Goal: Information Seeking & Learning: Learn about a topic

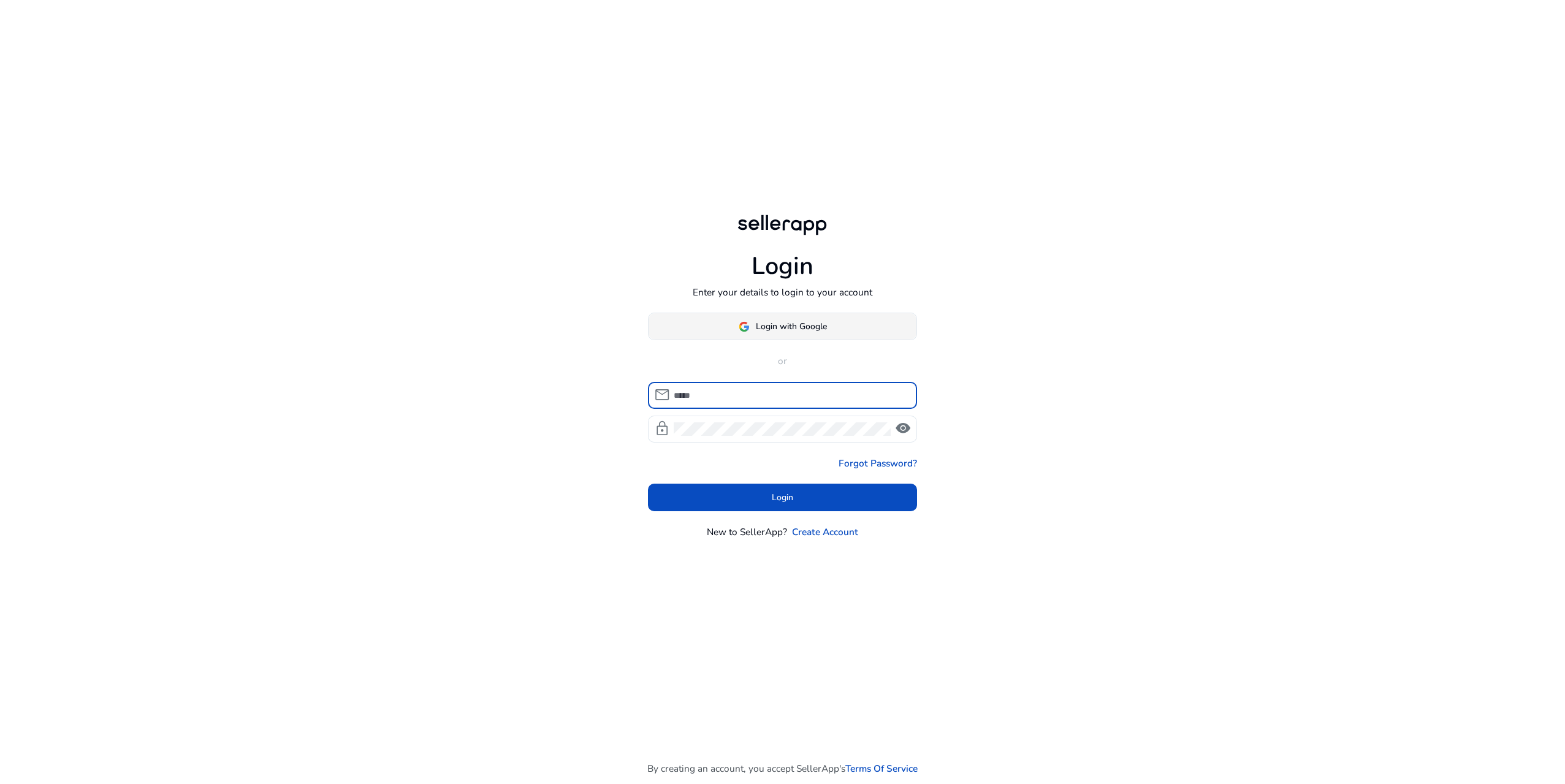
click at [834, 332] on span at bounding box center [782, 327] width 269 height 29
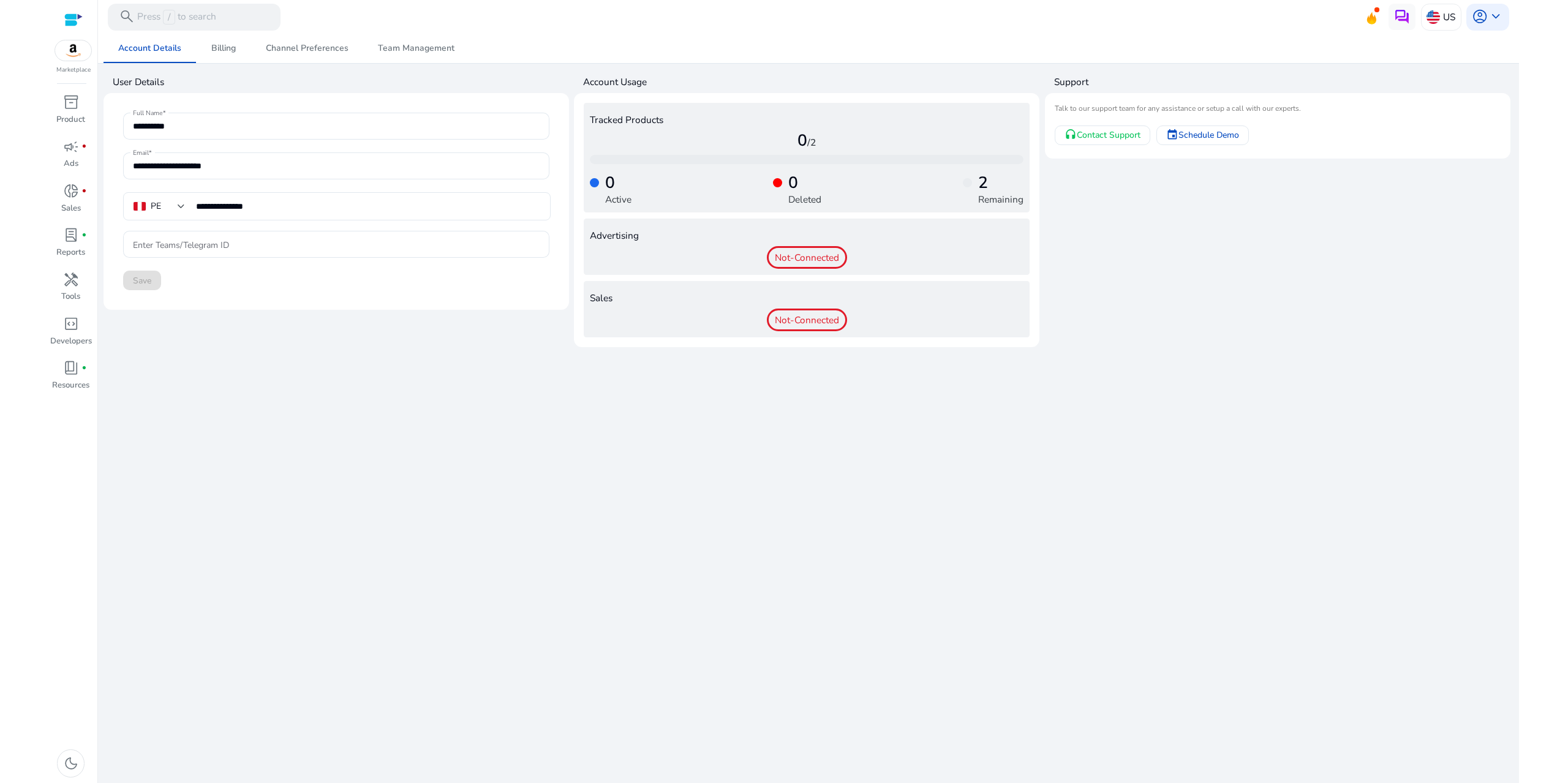
click at [324, 389] on div "**********" at bounding box center [809, 408] width 1410 height 749
click at [79, 106] on div "inventory_2" at bounding box center [71, 103] width 38 height 22
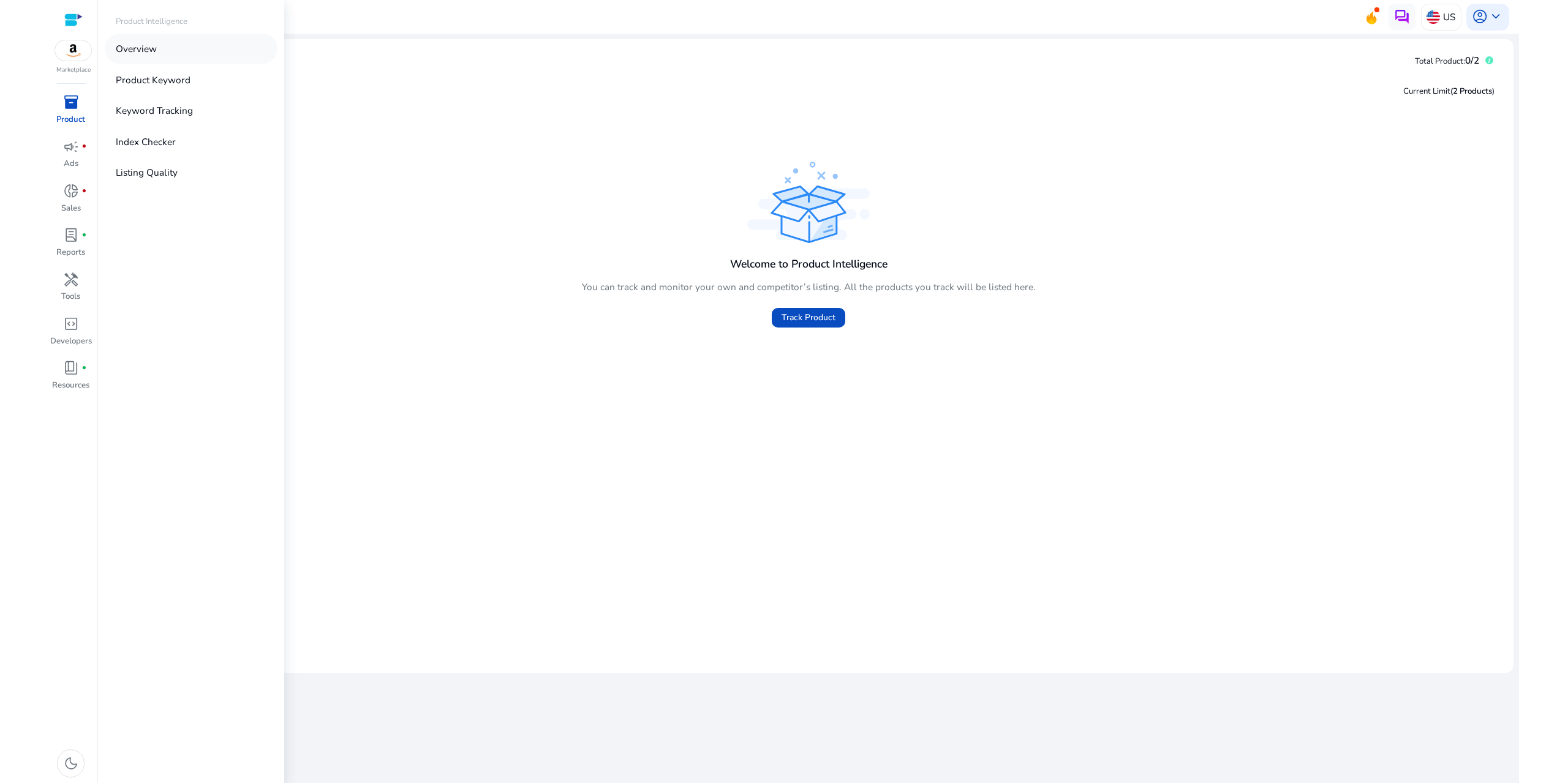
click at [160, 55] on link "Overview" at bounding box center [191, 48] width 173 height 30
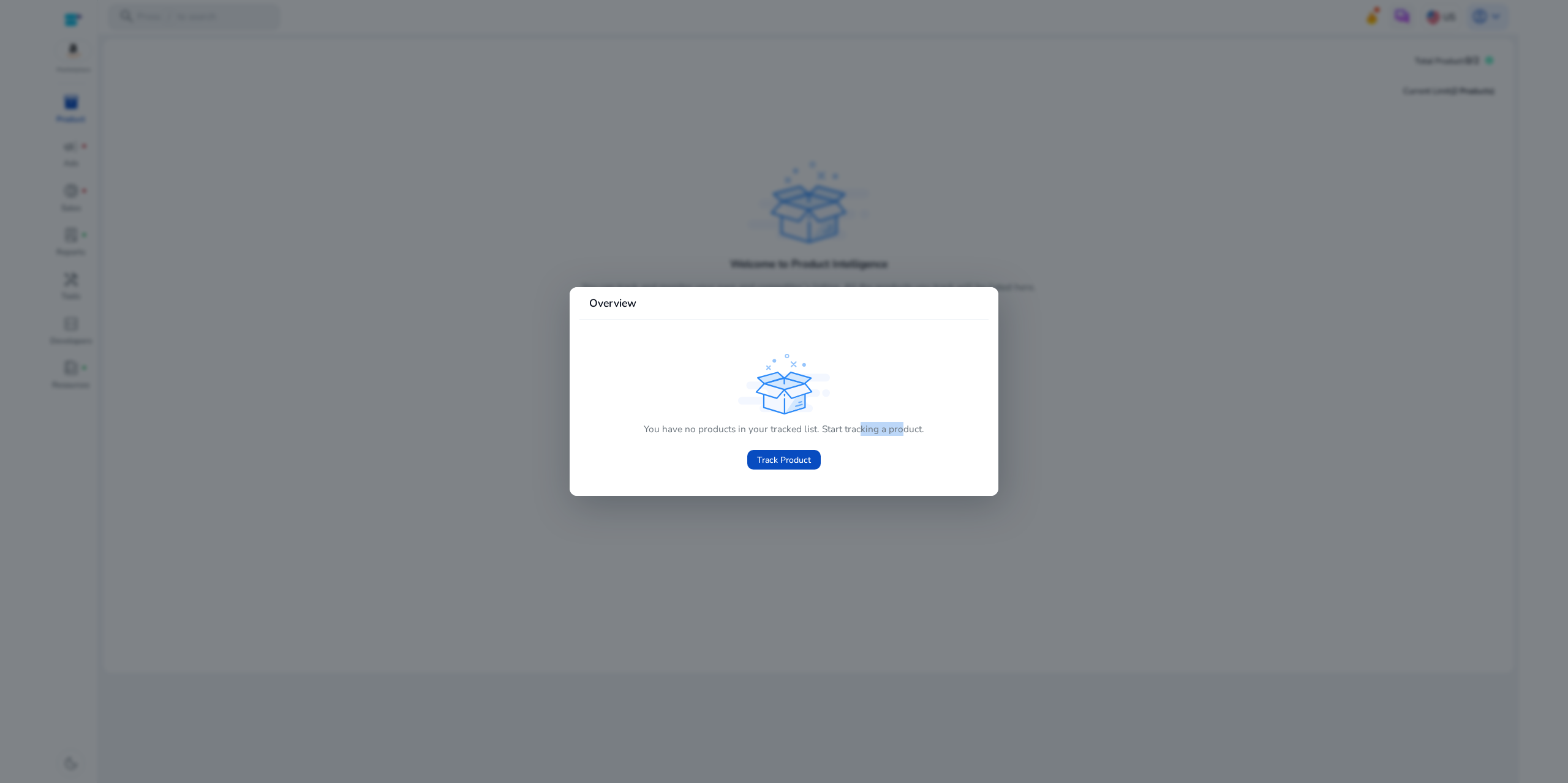
drag, startPoint x: 860, startPoint y: 430, endPoint x: 900, endPoint y: 430, distance: 40.0
click at [900, 430] on p "You have no products in your tracked list. Start tracking a product." at bounding box center [783, 429] width 281 height 14
click at [866, 447] on div "You have no products in your tracked list. Start tracking a product. Track Prod…" at bounding box center [783, 445] width 281 height 56
click at [809, 234] on div at bounding box center [784, 391] width 1568 height 783
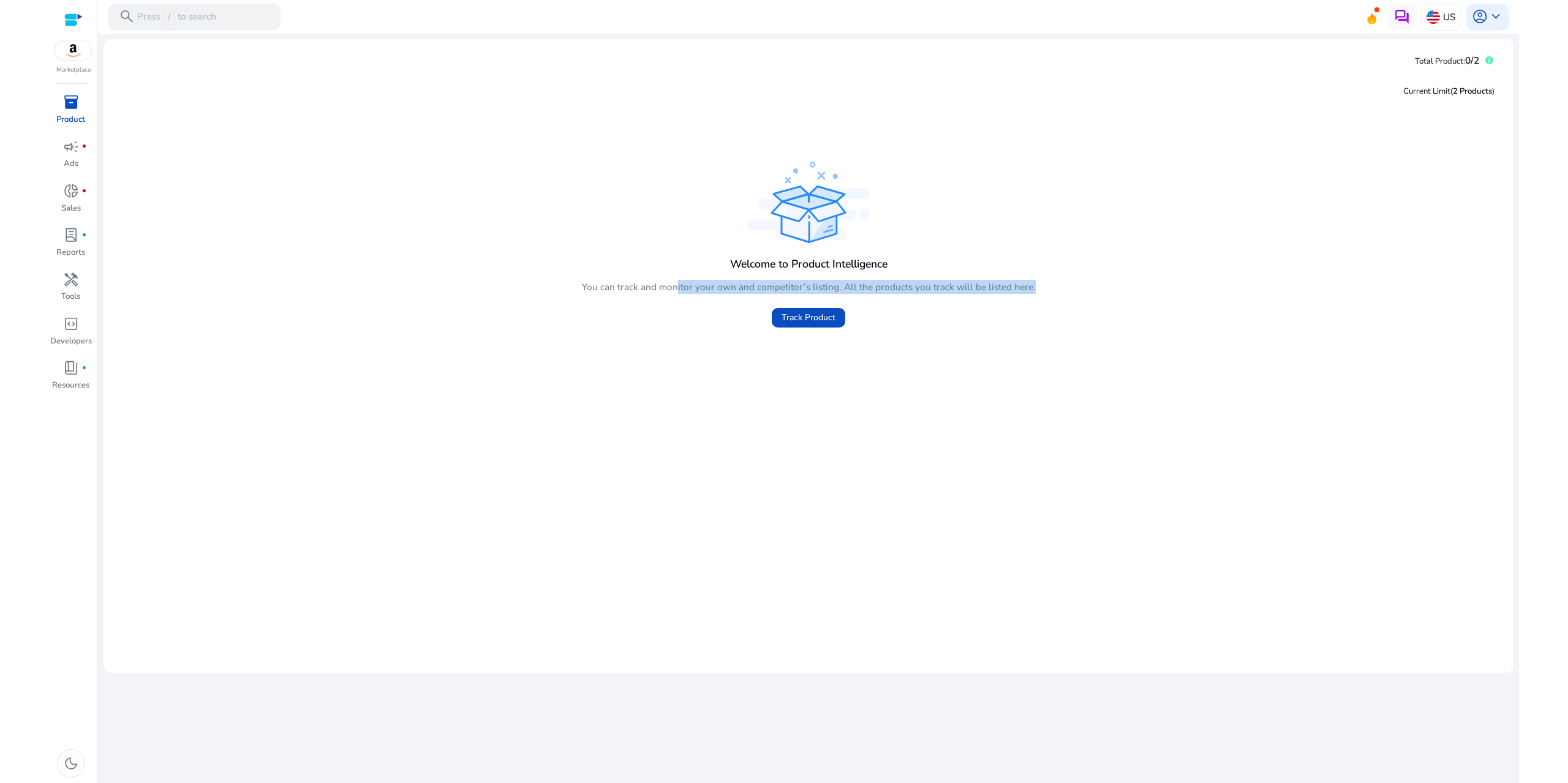
drag, startPoint x: 679, startPoint y: 257, endPoint x: 1051, endPoint y: 284, distance: 373.0
click at [1051, 284] on div "Welcome to Product Intelligence You can track and monitor your own and competit…" at bounding box center [808, 246] width 1390 height 175
click at [348, 271] on div "Welcome to Product Intelligence You can track and monitor your own and competit…" at bounding box center [808, 246] width 1390 height 175
click at [76, 123] on p "Product" at bounding box center [70, 120] width 28 height 12
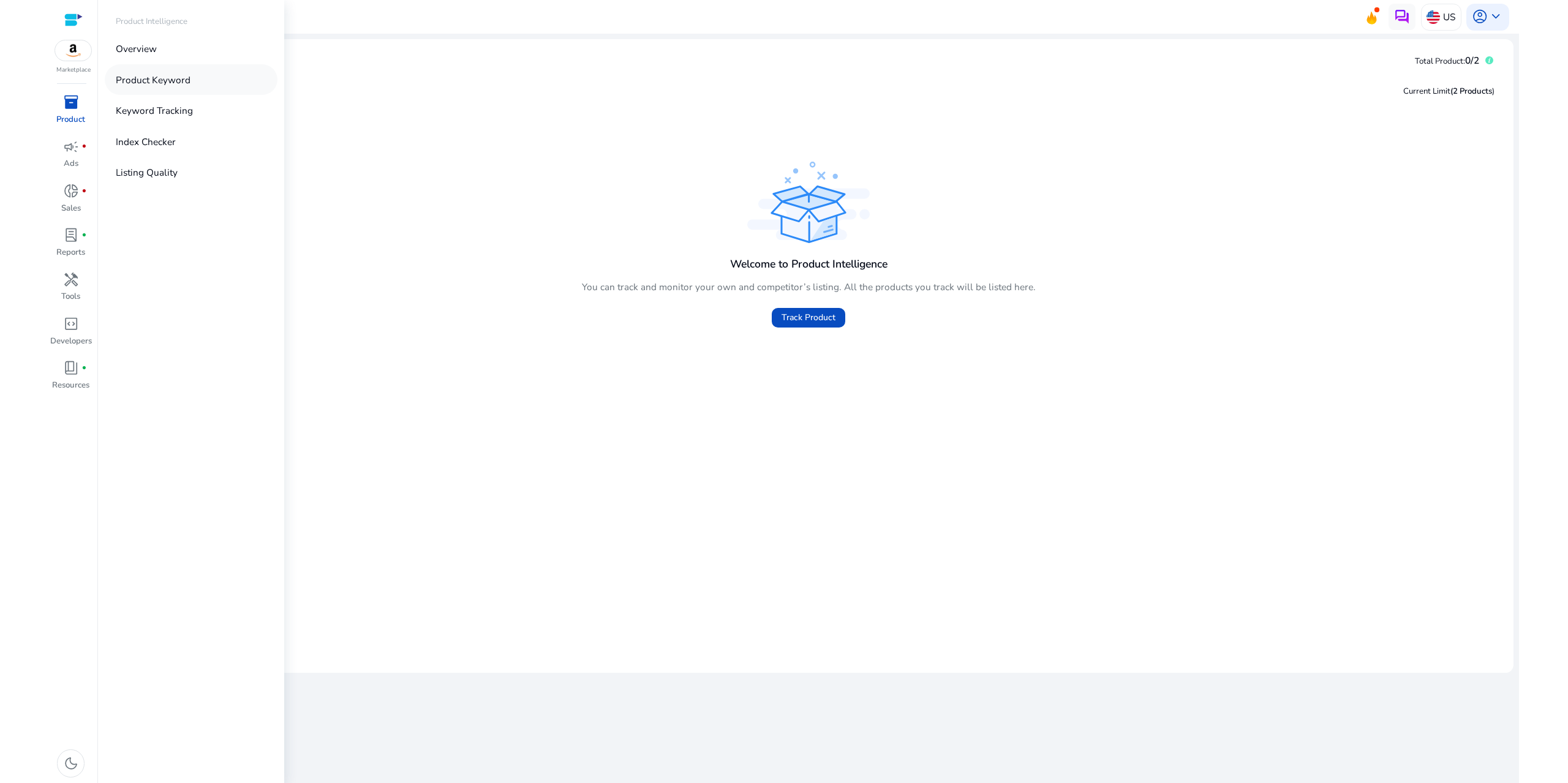
click at [183, 91] on link "Product Keyword" at bounding box center [191, 79] width 173 height 30
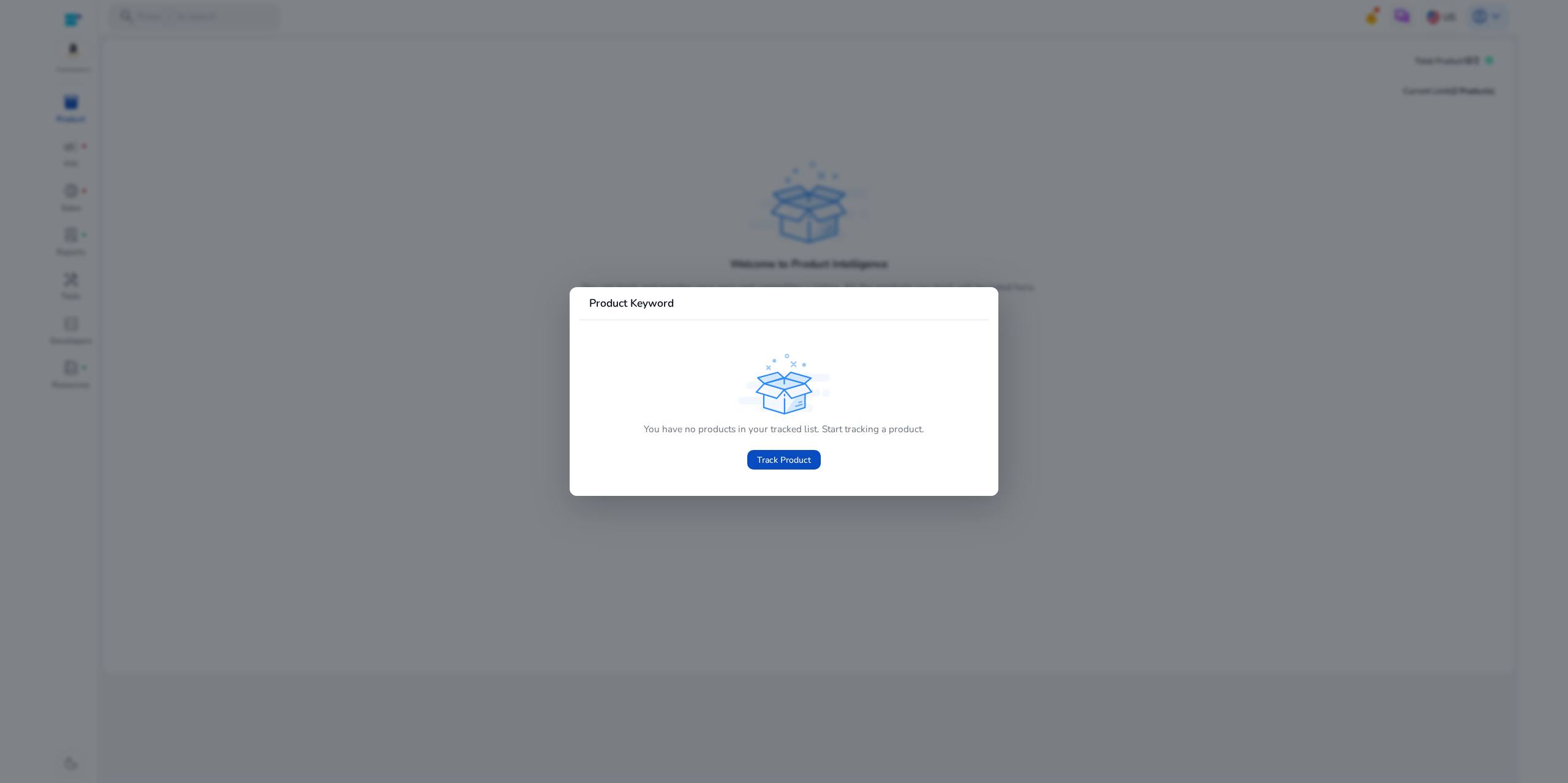
click at [459, 386] on div at bounding box center [784, 391] width 1568 height 783
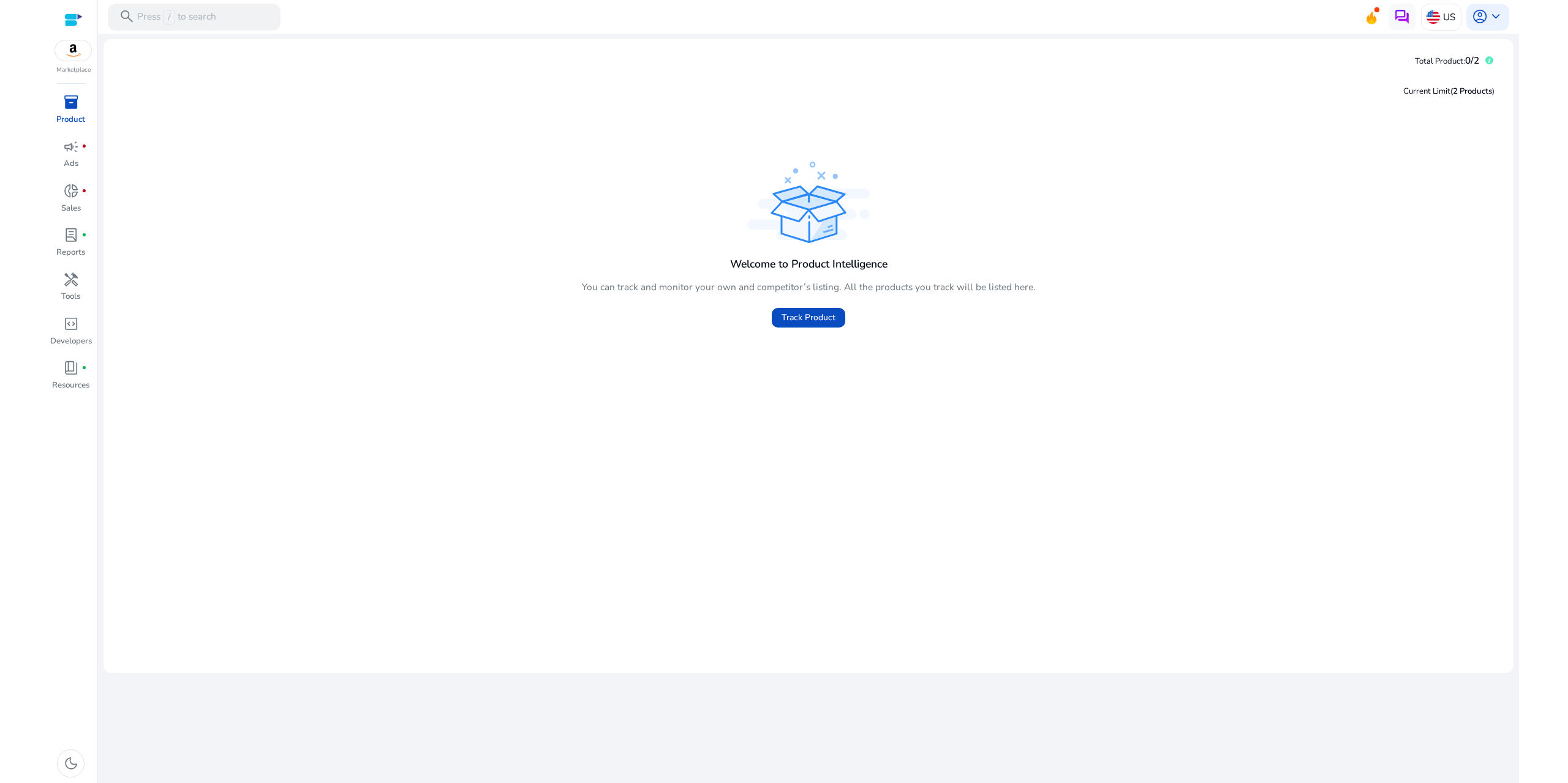
click at [77, 116] on p "Product" at bounding box center [70, 120] width 28 height 12
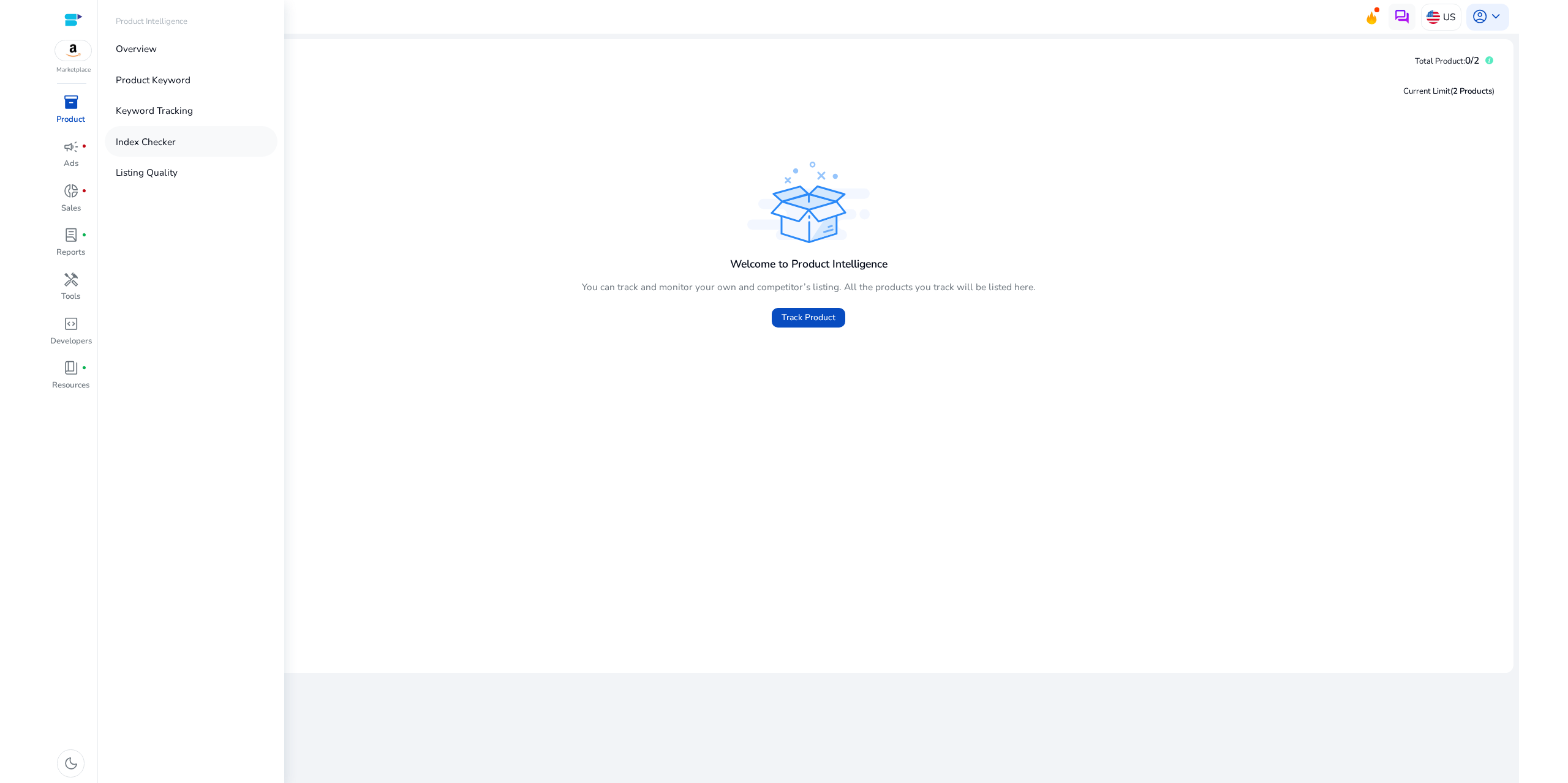
click at [162, 146] on p "Index Checker" at bounding box center [146, 141] width 60 height 14
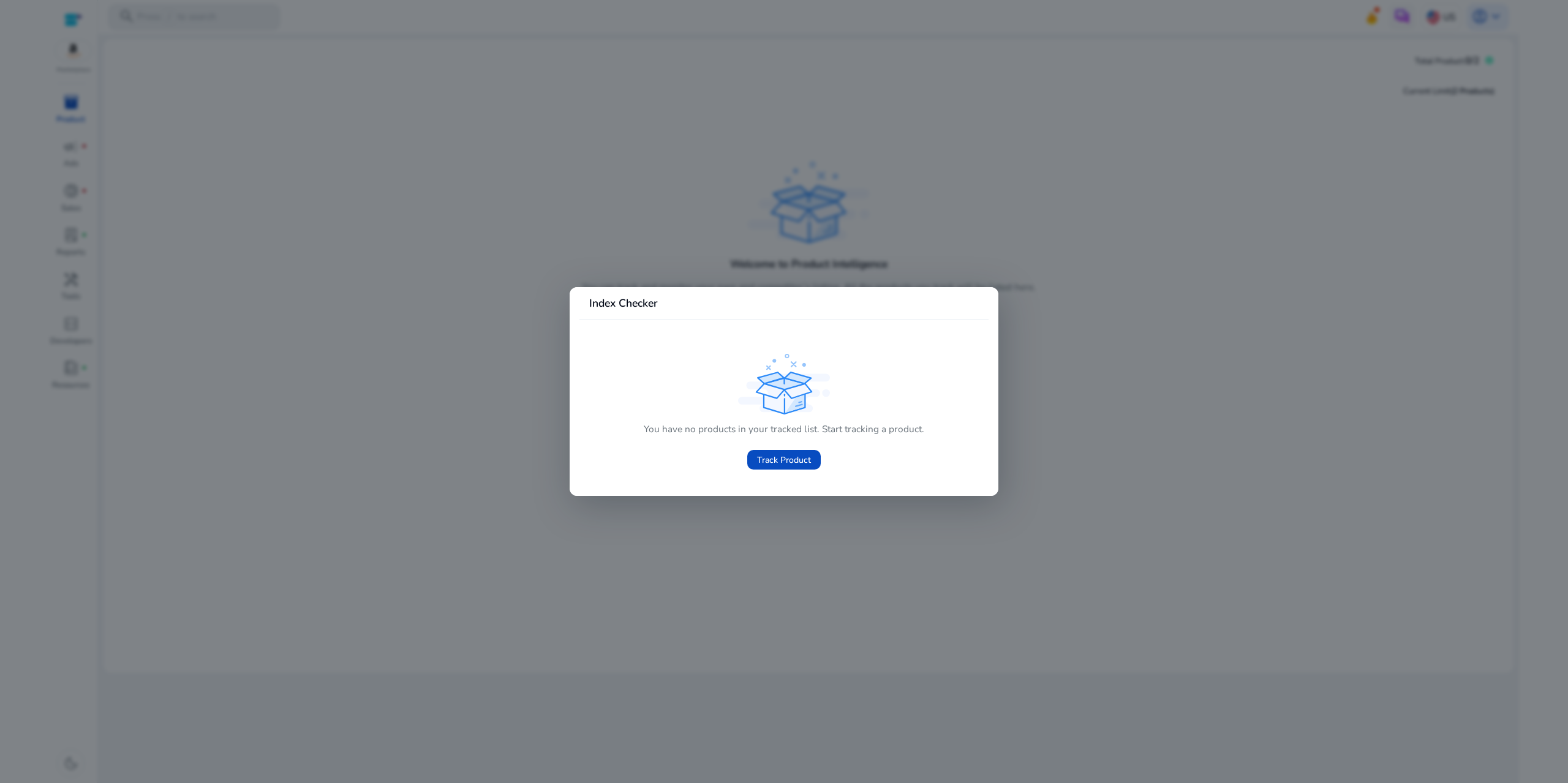
click at [158, 146] on div at bounding box center [784, 391] width 1568 height 783
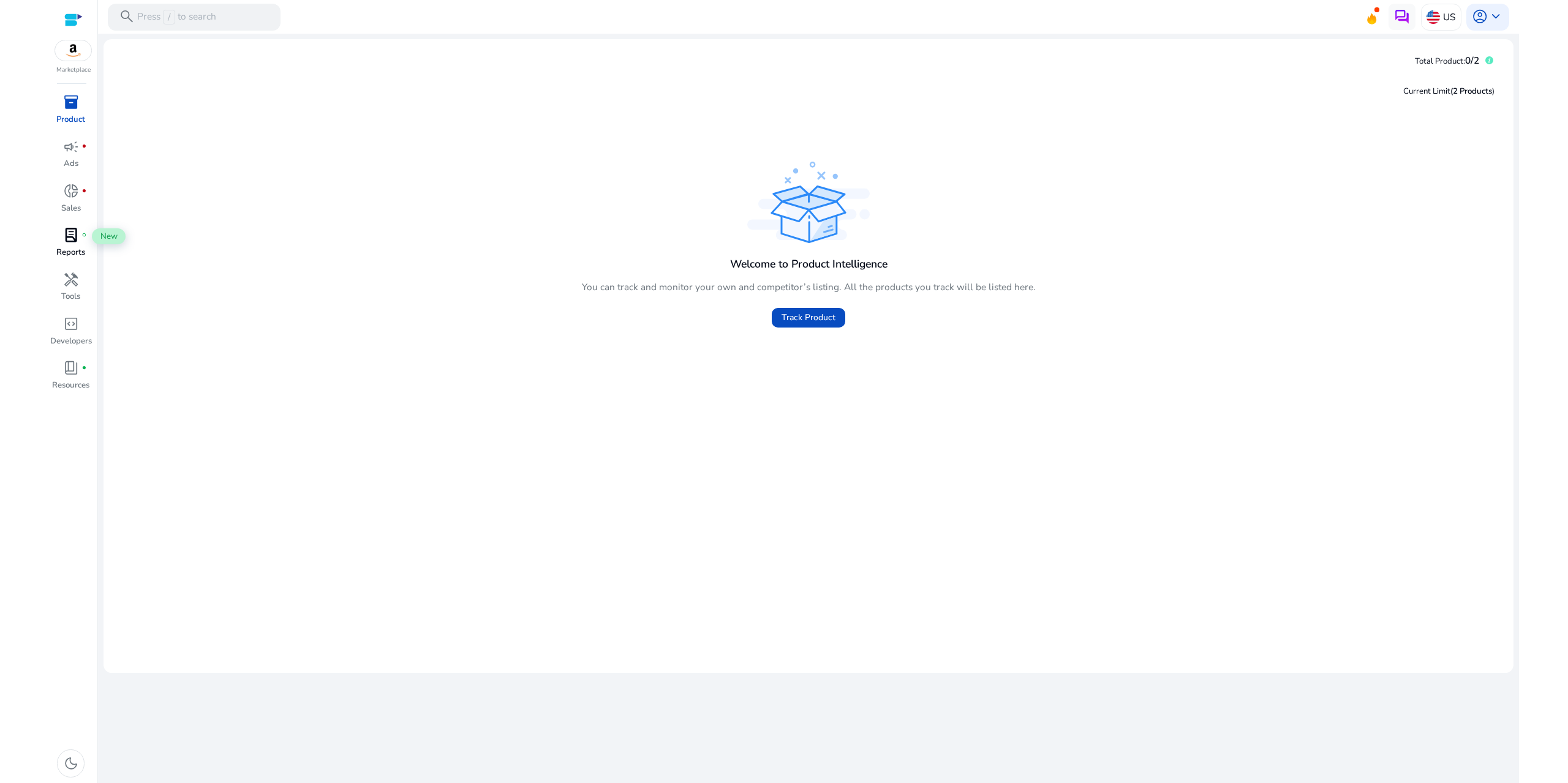
click at [75, 243] on span "lab_profile" at bounding box center [71, 235] width 16 height 16
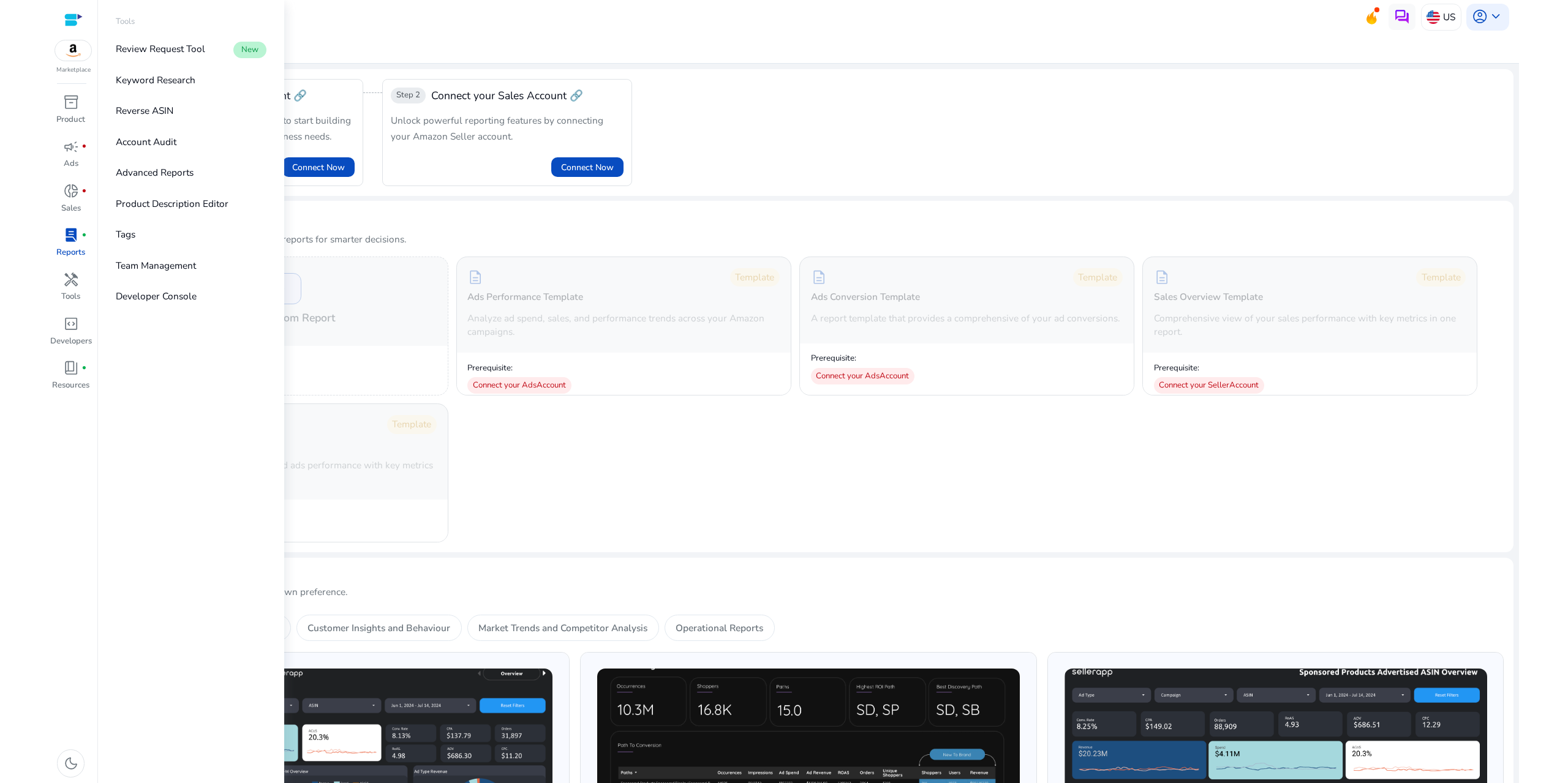
click at [75, 57] on img at bounding box center [74, 51] width 37 height 20
click at [150, 81] on p "Keyword Research" at bounding box center [156, 80] width 80 height 14
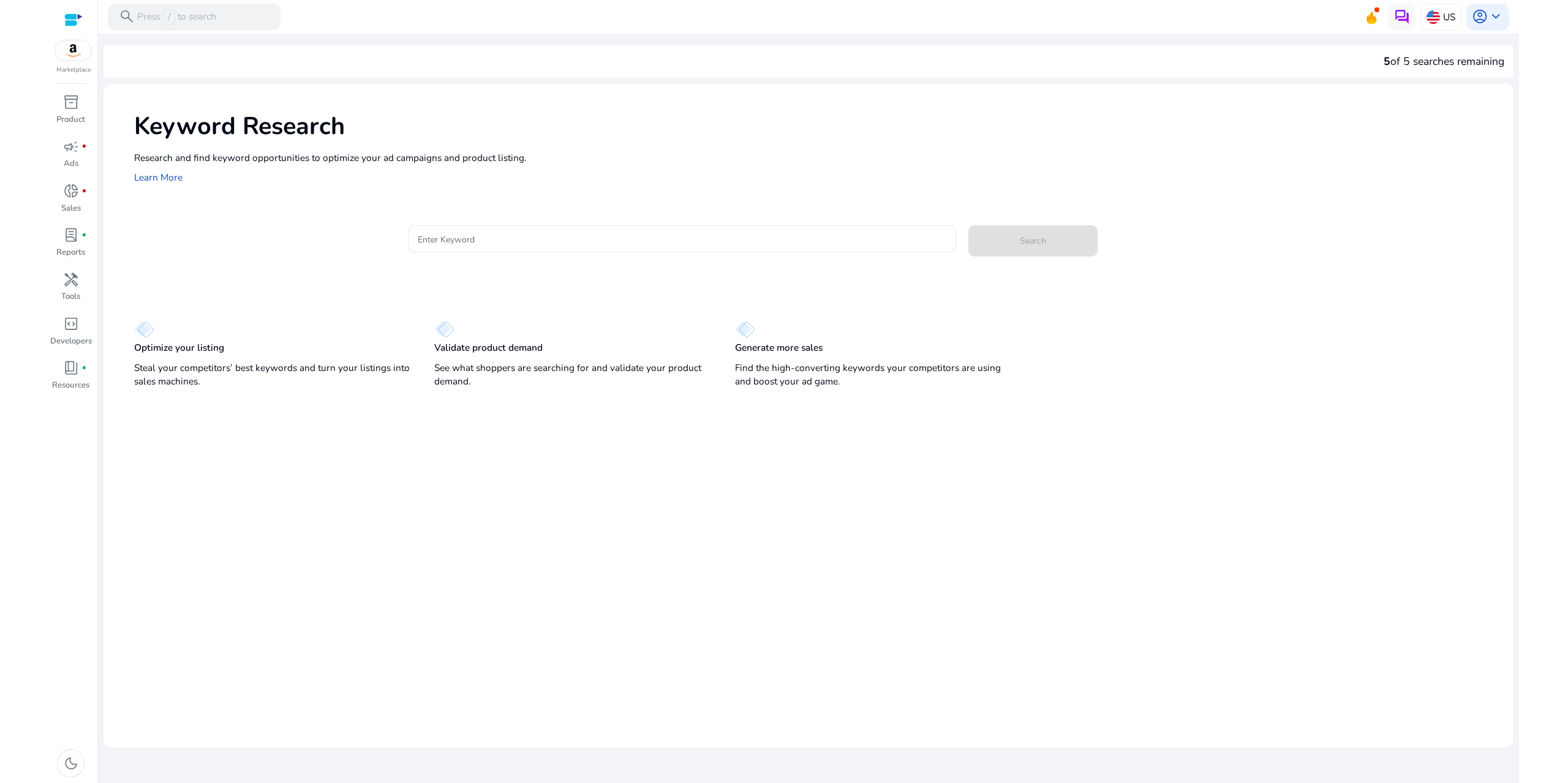
click at [311, 161] on p "Research and find keyword opportunities to optimize your ad campaigns and produ…" at bounding box center [817, 158] width 1367 height 14
click at [333, 103] on div "Keyword Research Research and find keyword opportunities to optimize your [PERS…" at bounding box center [809, 146] width 1410 height 125
drag, startPoint x: 415, startPoint y: 158, endPoint x: 526, endPoint y: 154, distance: 111.1
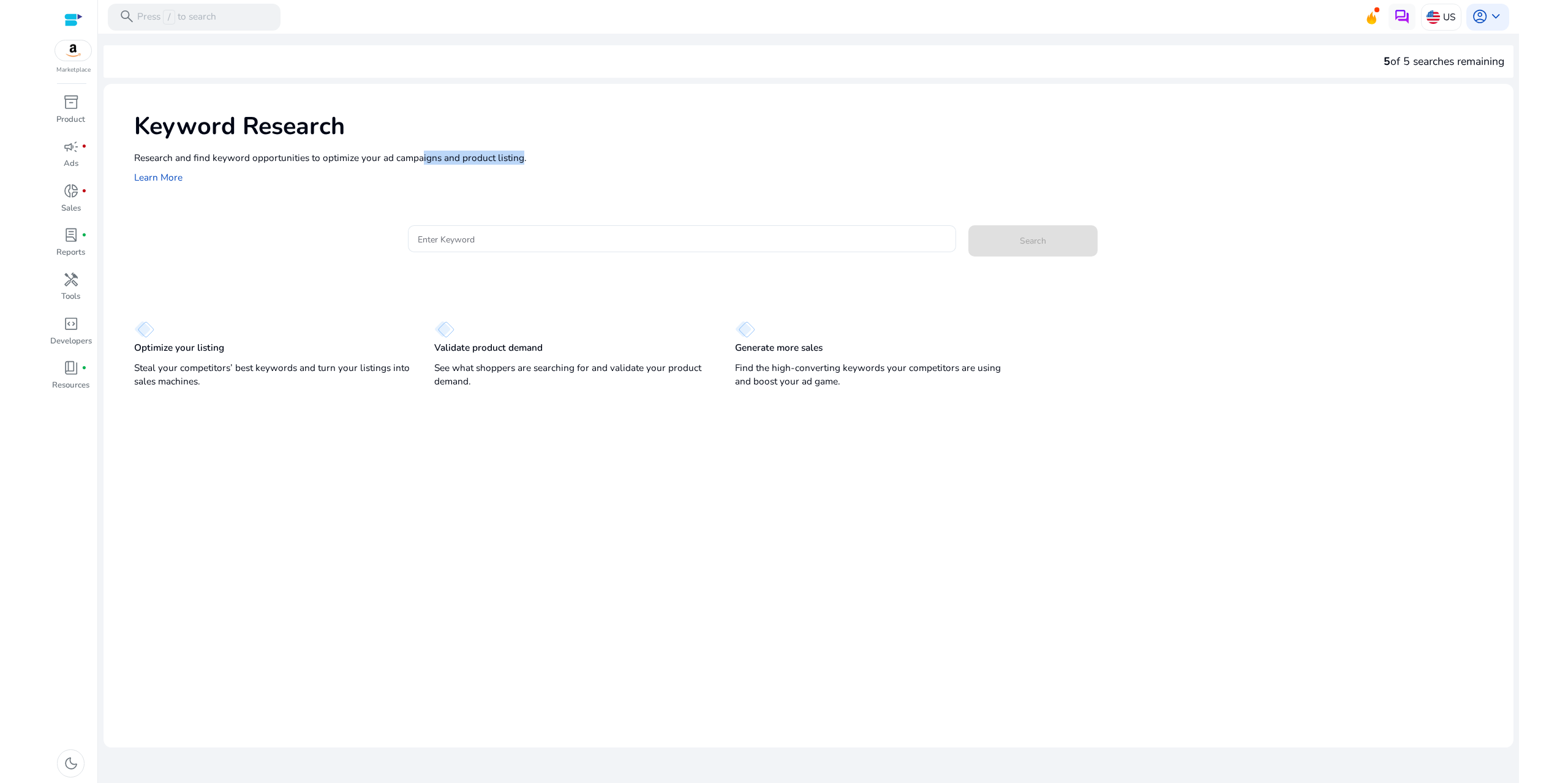
click at [515, 155] on p "Research and find keyword opportunities to optimize your ad campaigns and produ…" at bounding box center [817, 158] width 1367 height 14
click at [529, 154] on p "Research and find keyword opportunities to optimize your ad campaigns and produ…" at bounding box center [817, 158] width 1367 height 14
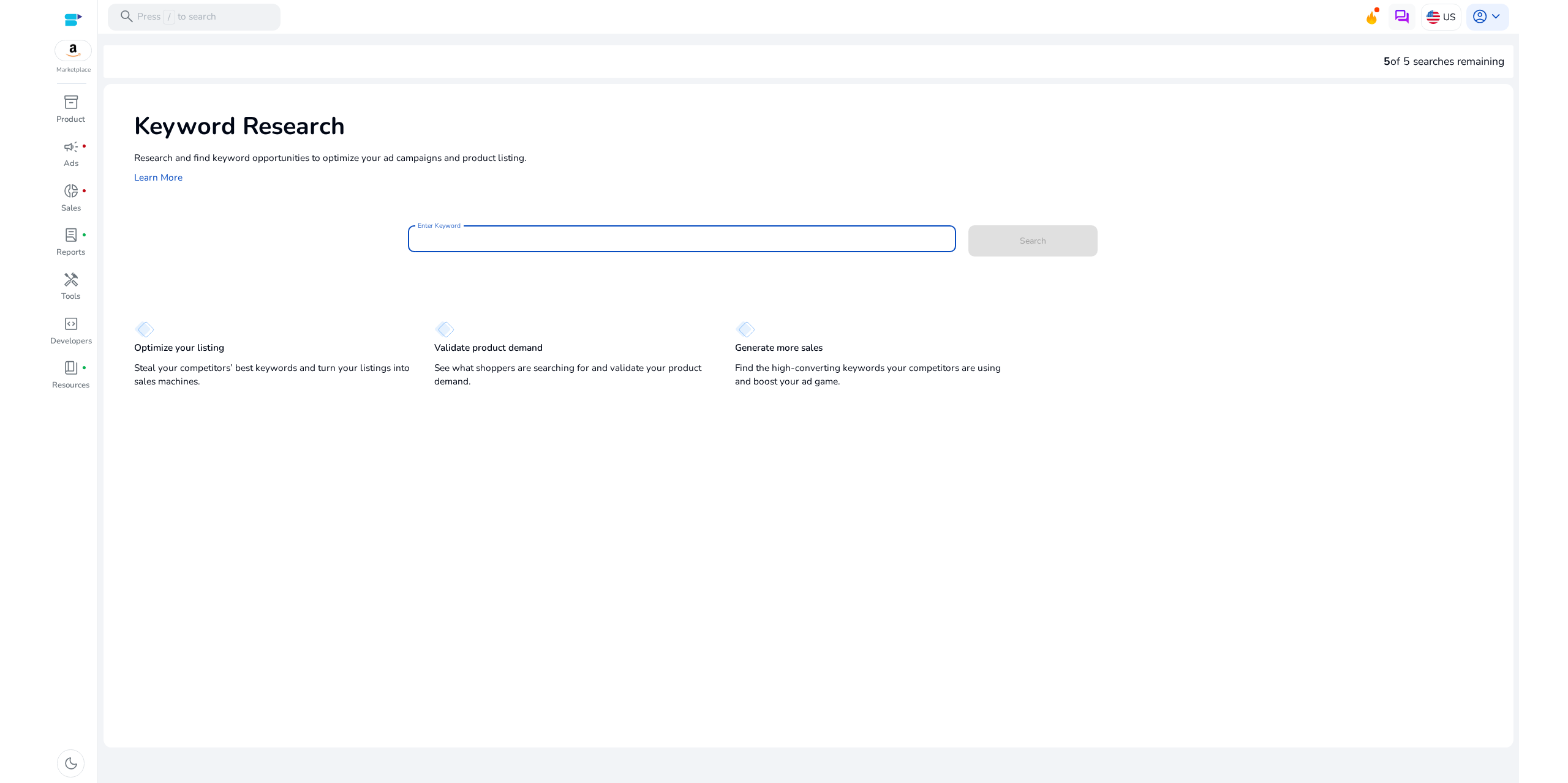
click at [507, 232] on input "Enter Keyword" at bounding box center [682, 239] width 529 height 14
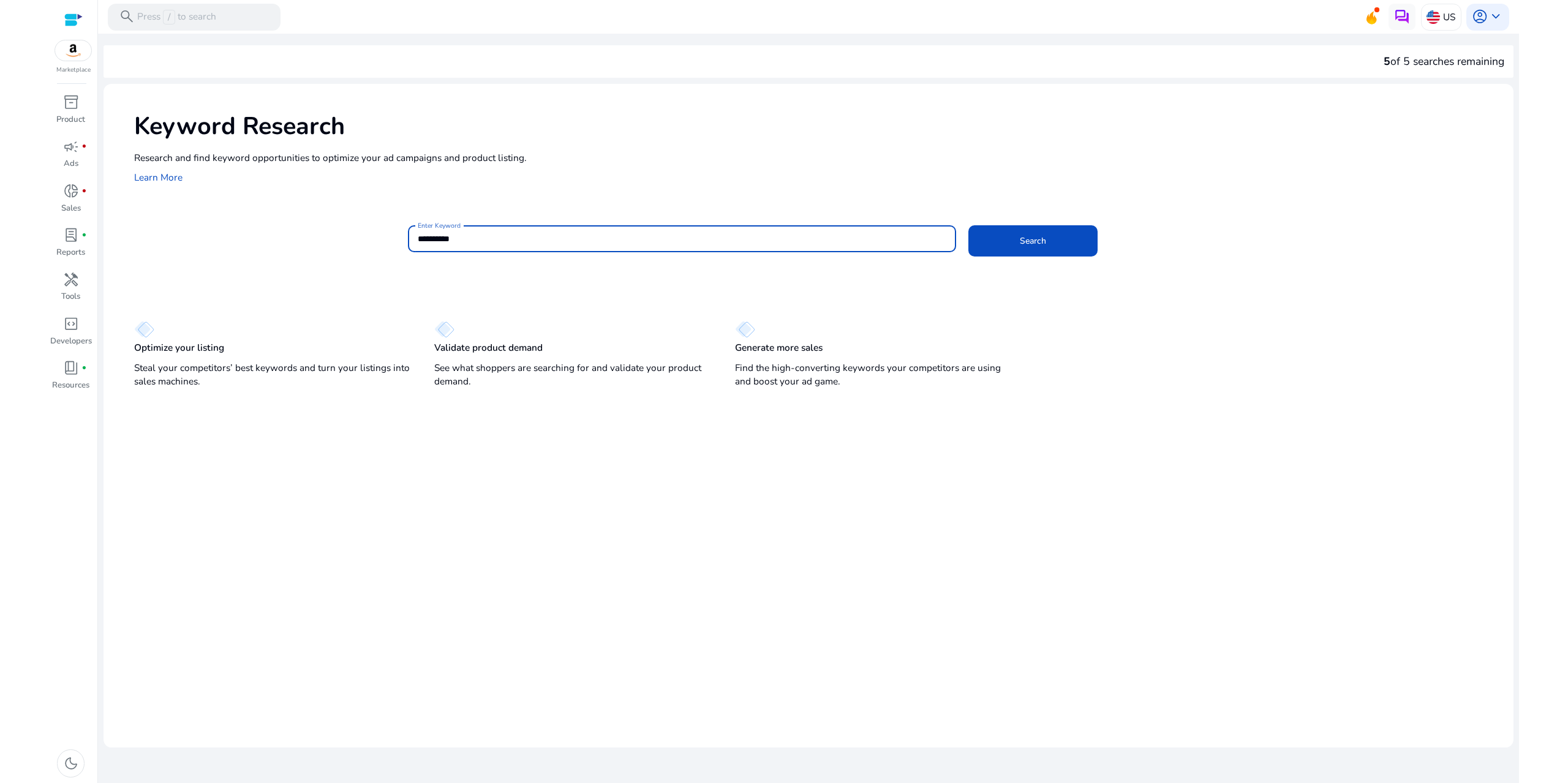
type input "**********"
click at [968, 225] on button "Search" at bounding box center [1033, 241] width 129 height 32
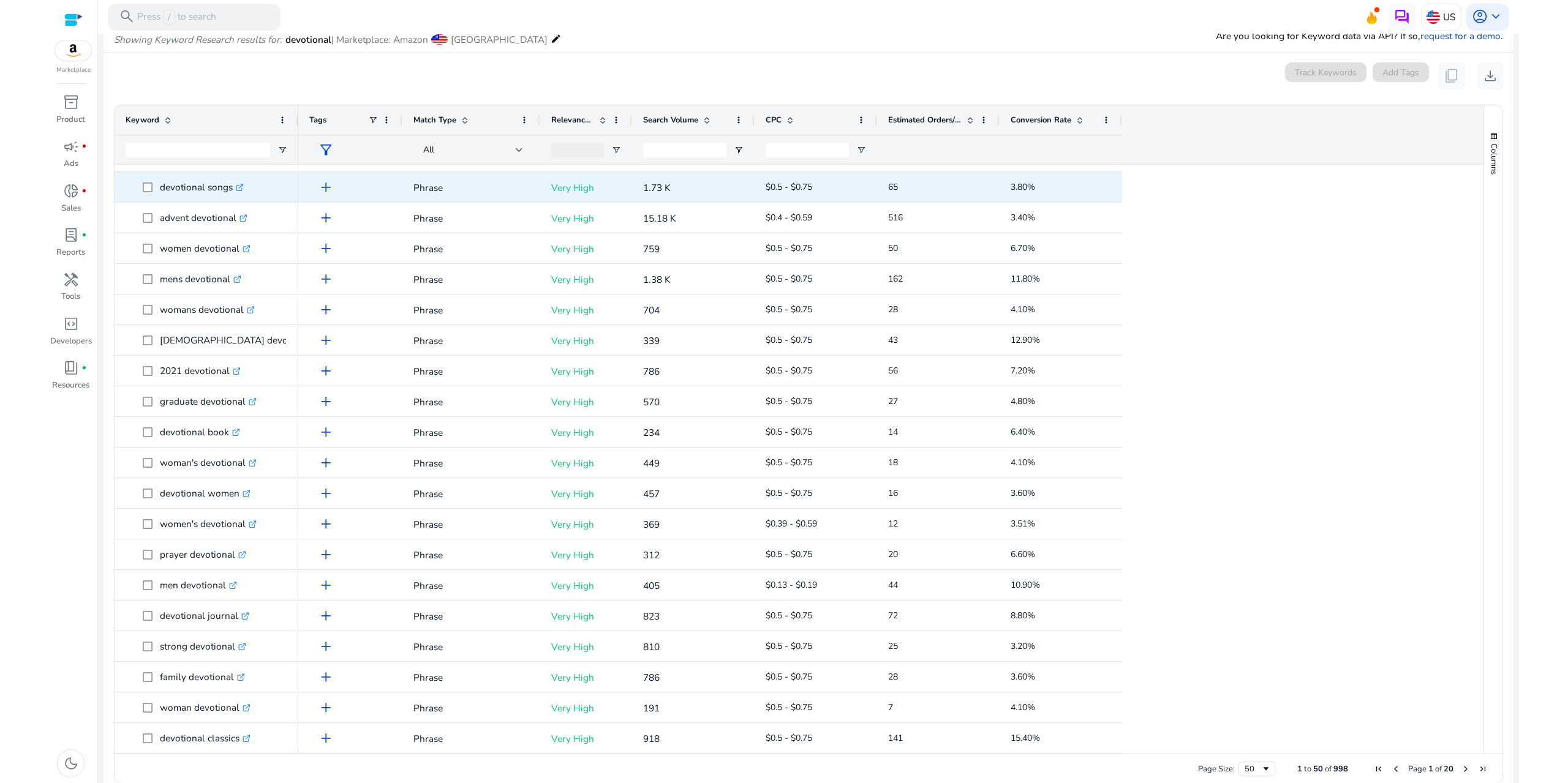
scroll to position [39, 0]
